Goal: Information Seeking & Learning: Learn about a topic

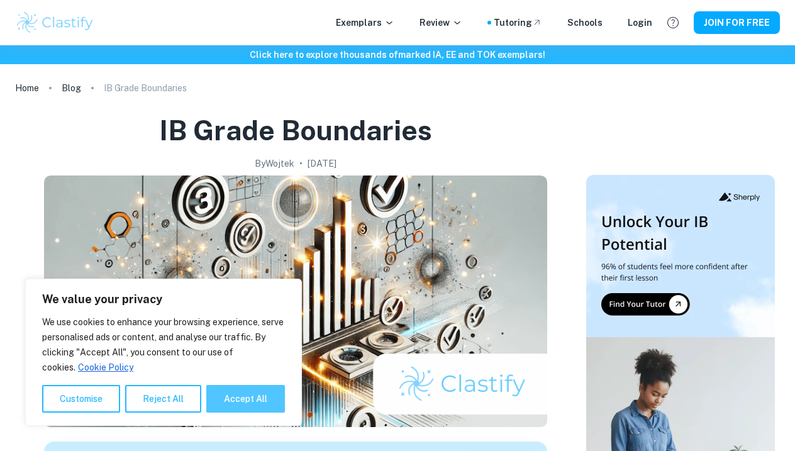
click at [242, 406] on button "Accept All" at bounding box center [245, 399] width 79 height 28
checkbox input "true"
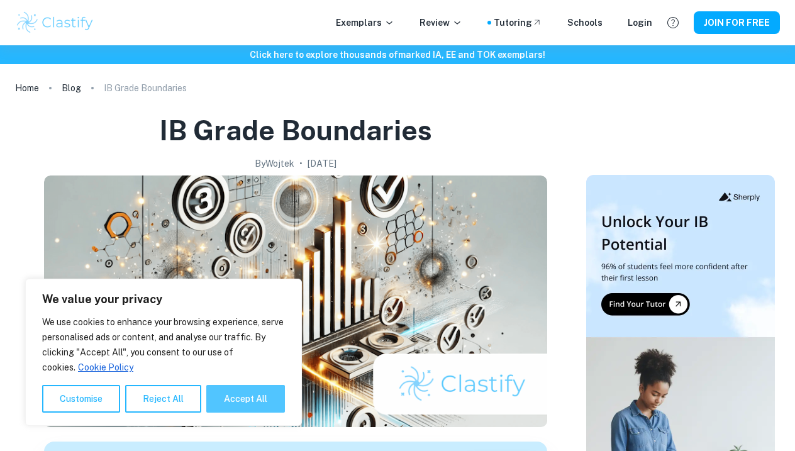
checkbox input "true"
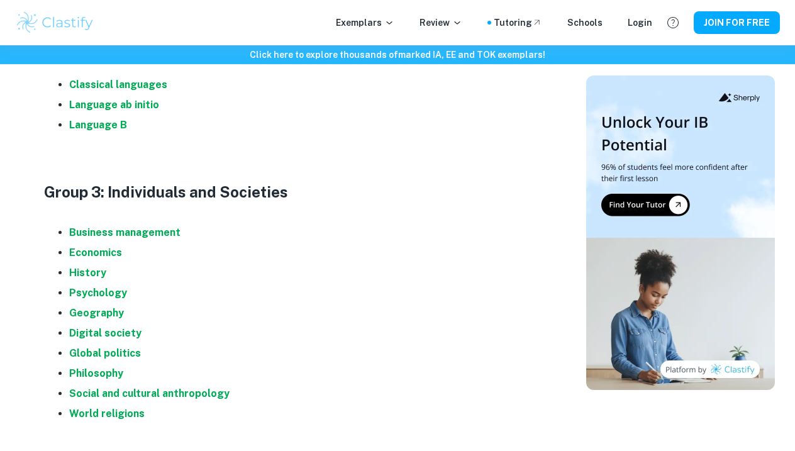
scroll to position [903, 0]
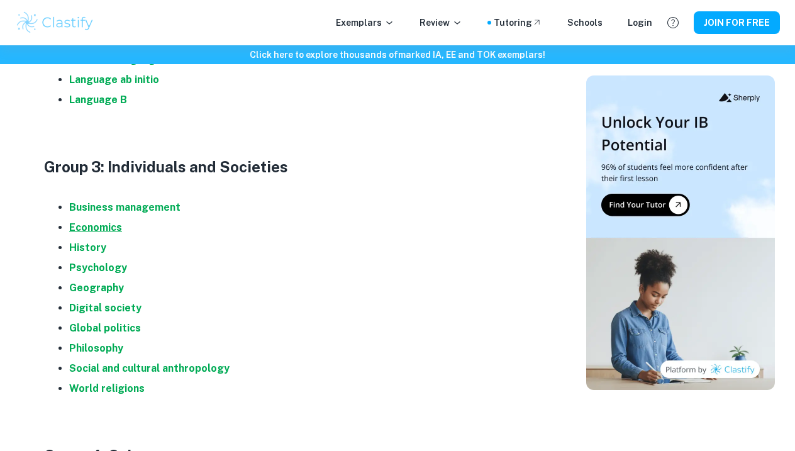
click at [102, 226] on strong "Economics" at bounding box center [95, 227] width 53 height 12
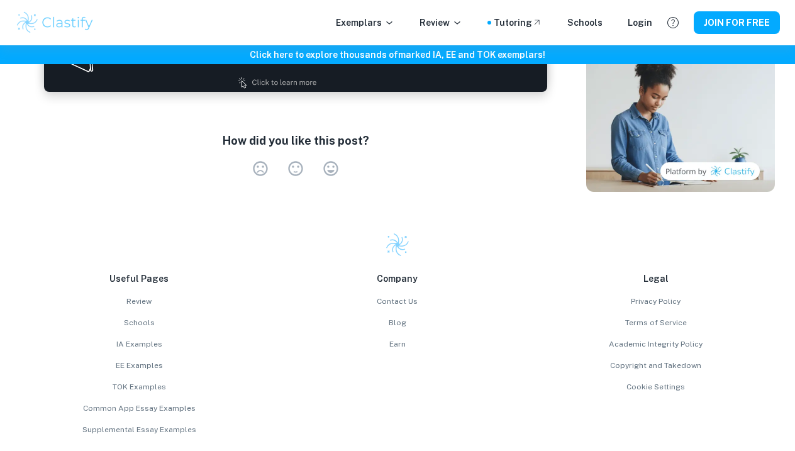
scroll to position [1631, 0]
